Goal: Task Accomplishment & Management: Manage account settings

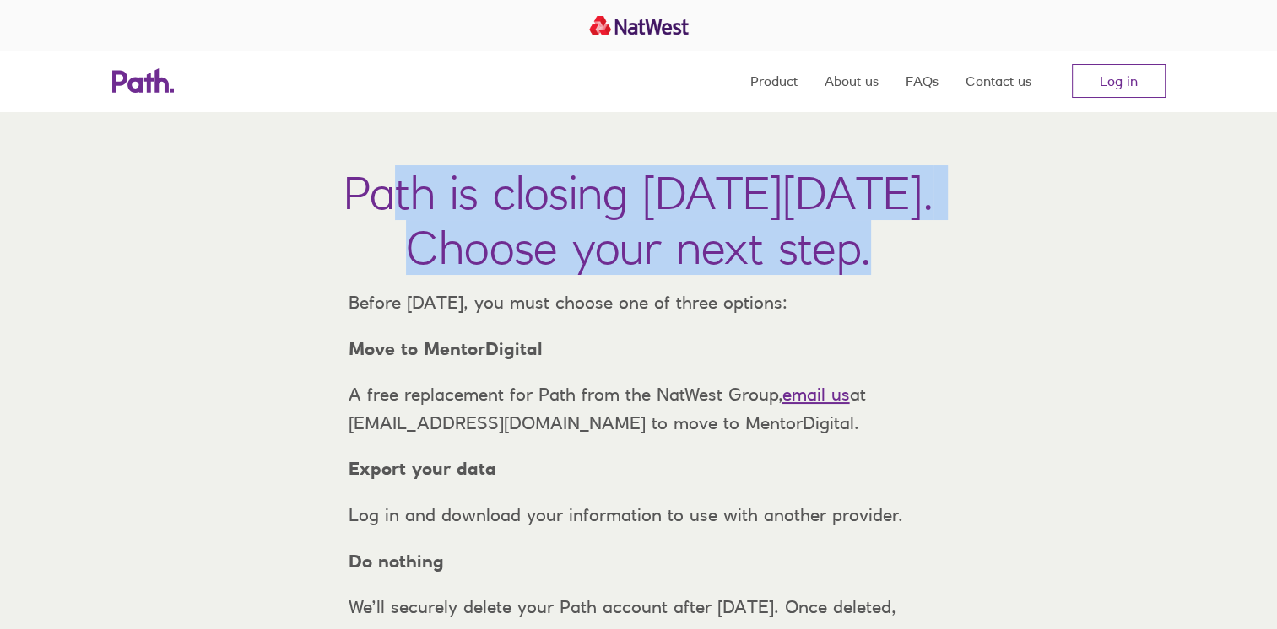
drag, startPoint x: 203, startPoint y: 198, endPoint x: 919, endPoint y: 283, distance: 721.3
click at [919, 283] on div "Path is closing on Thursday, 6 November 2025. Choose your next step." at bounding box center [638, 226] width 590 height 123
click at [906, 277] on div "Path is closing on Thursday, 6 November 2025. Choose your next step." at bounding box center [638, 226] width 590 height 123
click at [881, 268] on h1 "Path is closing on Thursday, 6 November 2025. Choose your next step." at bounding box center [638, 220] width 590 height 110
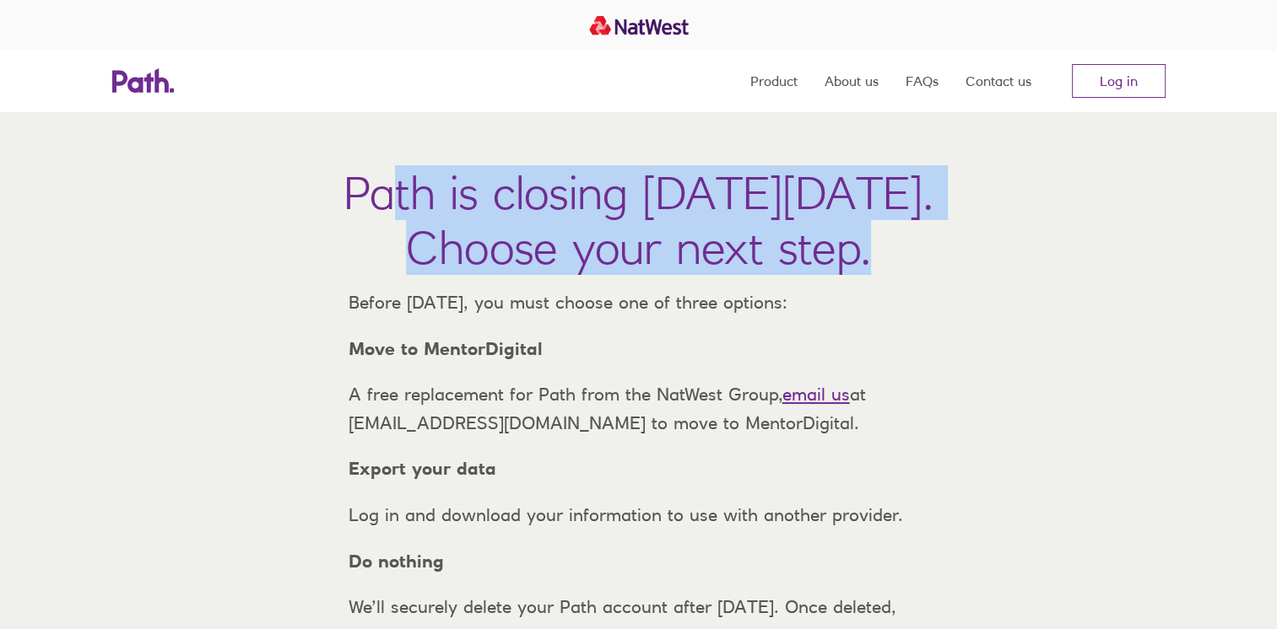
click at [864, 266] on h1 "Path is closing on Thursday, 6 November 2025. Choose your next step." at bounding box center [638, 220] width 590 height 110
drag, startPoint x: 875, startPoint y: 257, endPoint x: 165, endPoint y: 204, distance: 712.4
click at [343, 204] on h1 "Path is closing on Thursday, 6 November 2025. Choose your next step." at bounding box center [638, 220] width 590 height 110
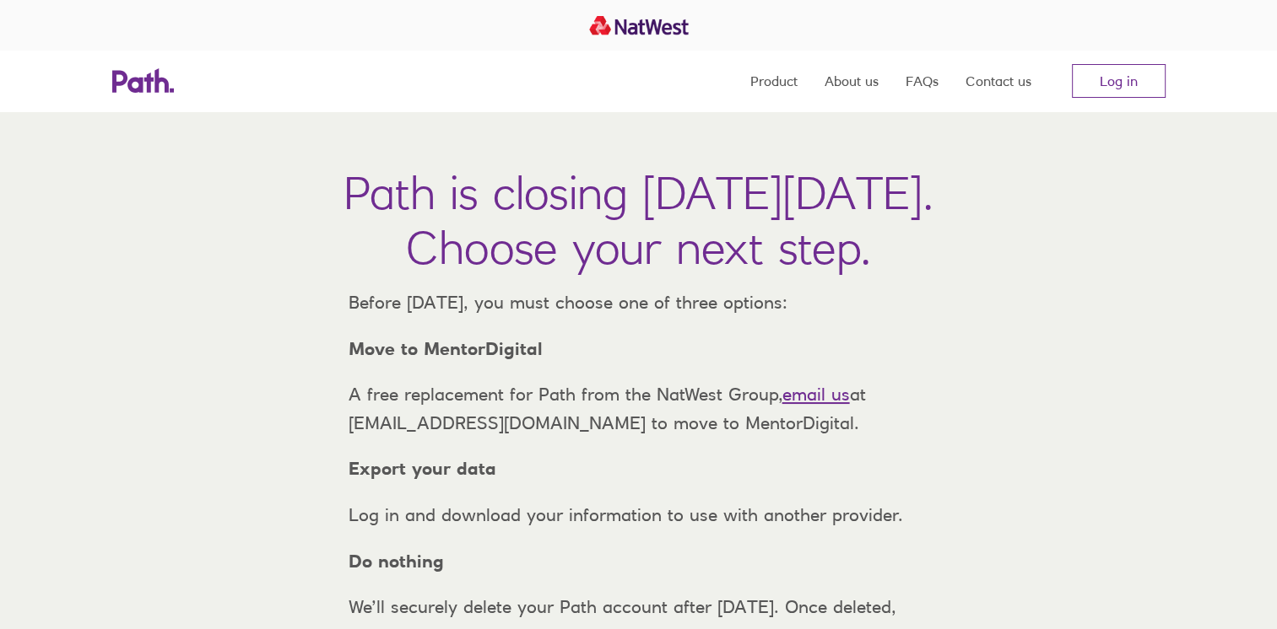
click at [1149, 100] on nav "Product About us FAQs Contact us Log in" at bounding box center [957, 81] width 415 height 61
click at [1148, 97] on link "Log in" at bounding box center [1119, 81] width 94 height 34
click at [1151, 90] on link "Log in" at bounding box center [1119, 81] width 94 height 34
click at [1117, 73] on link "Log in" at bounding box center [1119, 81] width 94 height 34
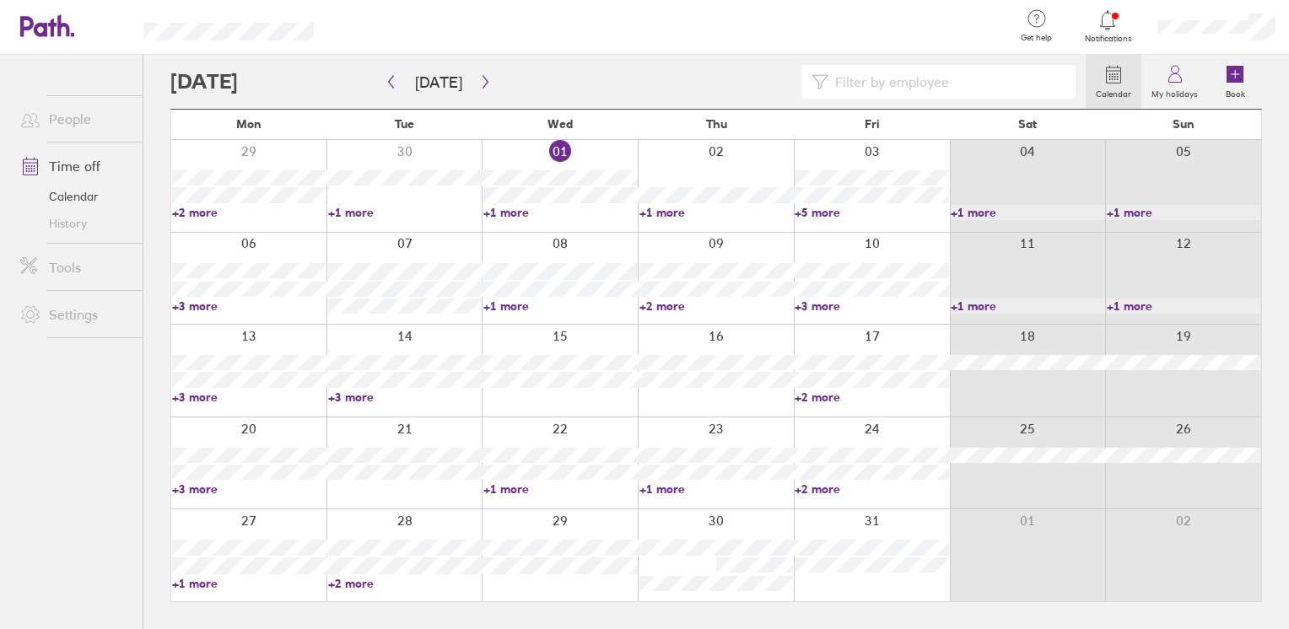
drag, startPoint x: 1059, startPoint y: 113, endPoint x: 1067, endPoint y: 134, distance: 22.4
click at [1067, 134] on div "Sat" at bounding box center [1028, 125] width 156 height 30
